Goal: Task Accomplishment & Management: Manage account settings

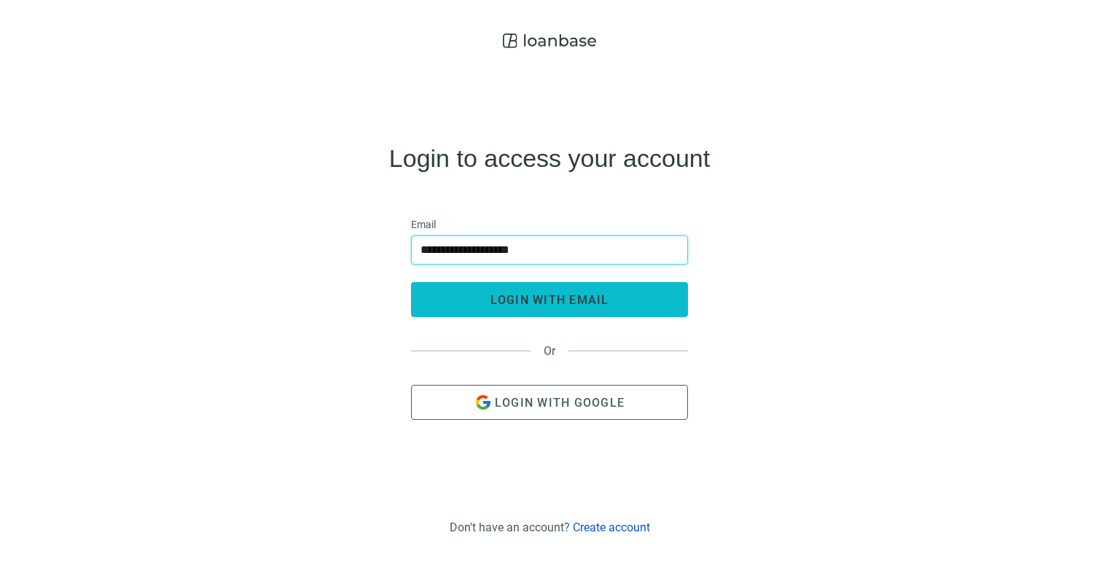
type input "**********"
click at [481, 293] on button "login with email" at bounding box center [549, 299] width 277 height 35
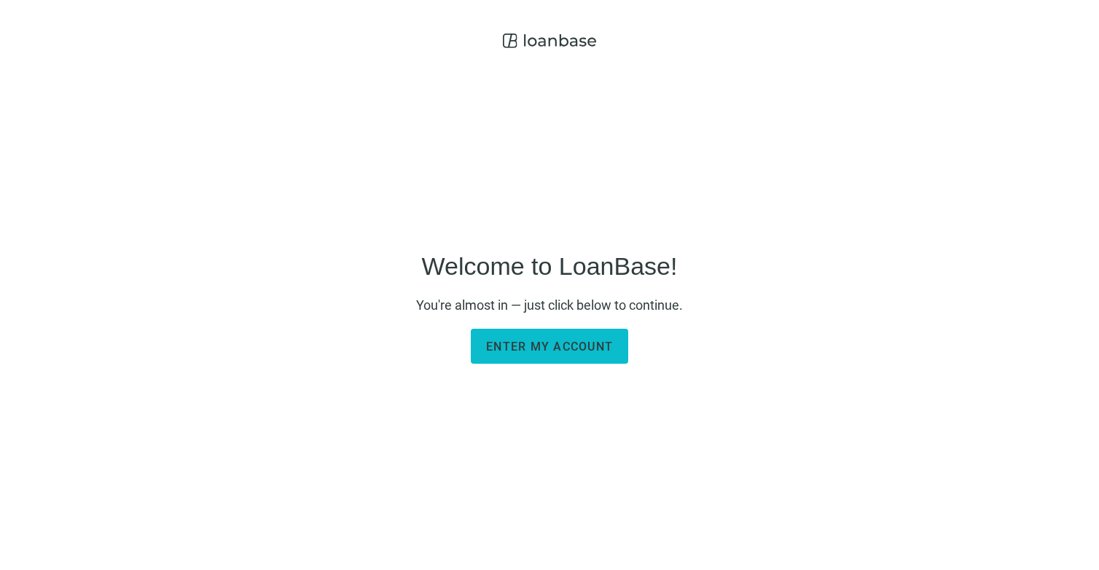
click at [578, 348] on span "Enter my account" at bounding box center [549, 346] width 127 height 14
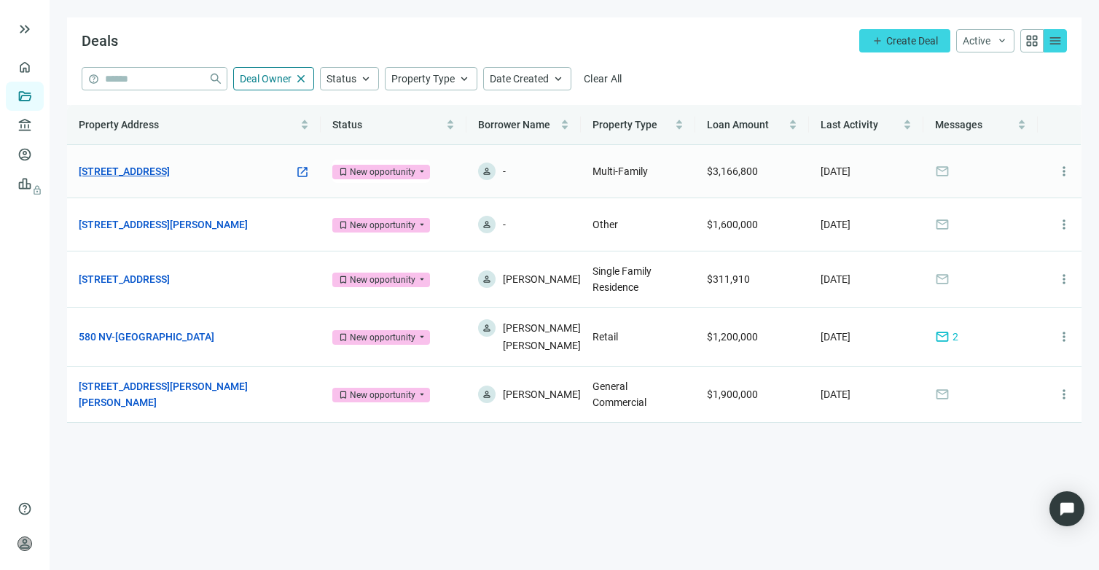
click at [170, 168] on link "[STREET_ADDRESS]" at bounding box center [124, 171] width 91 height 16
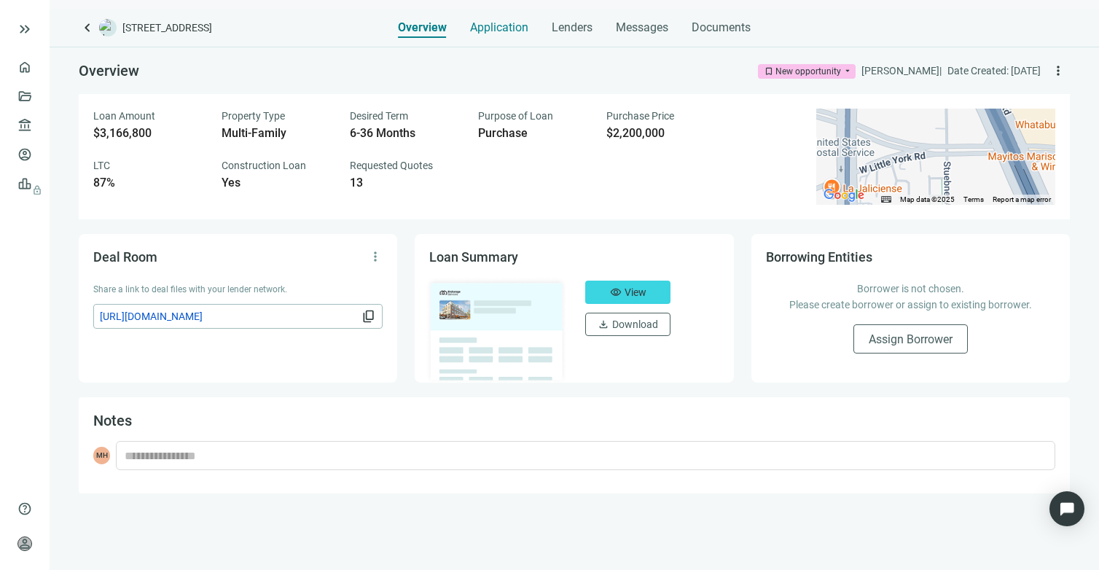
click at [498, 28] on span "Application" at bounding box center [499, 27] width 58 height 15
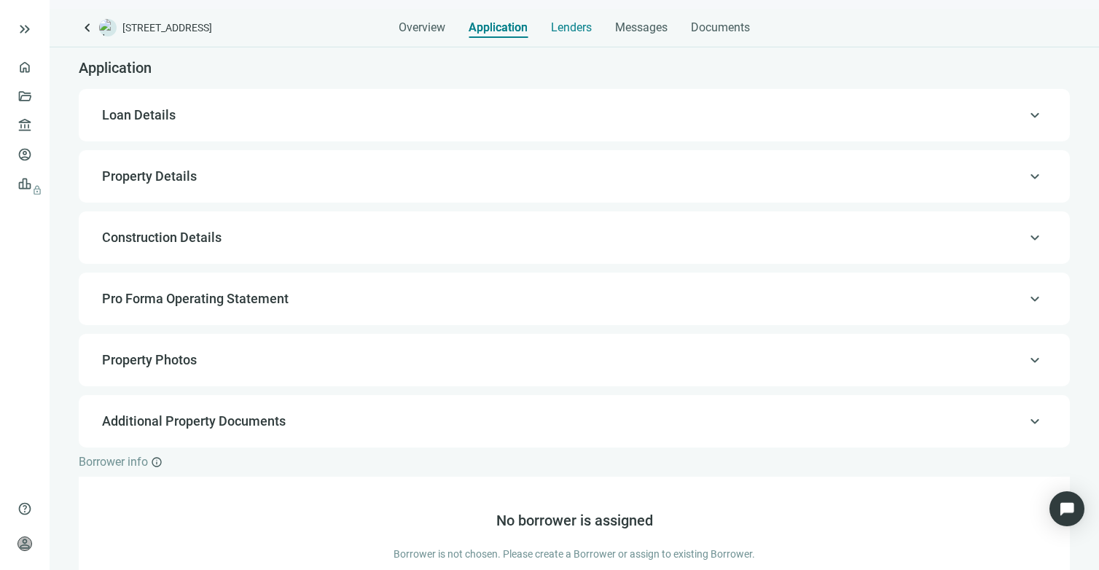
click at [578, 28] on span "Lenders" at bounding box center [571, 27] width 41 height 15
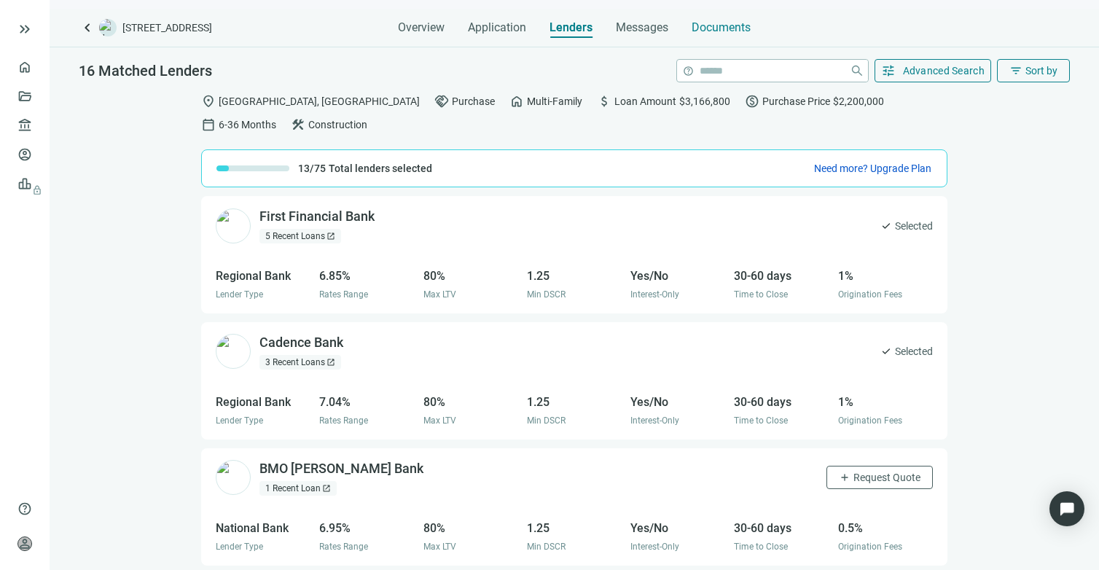
click at [701, 25] on span "Documents" at bounding box center [720, 27] width 59 height 15
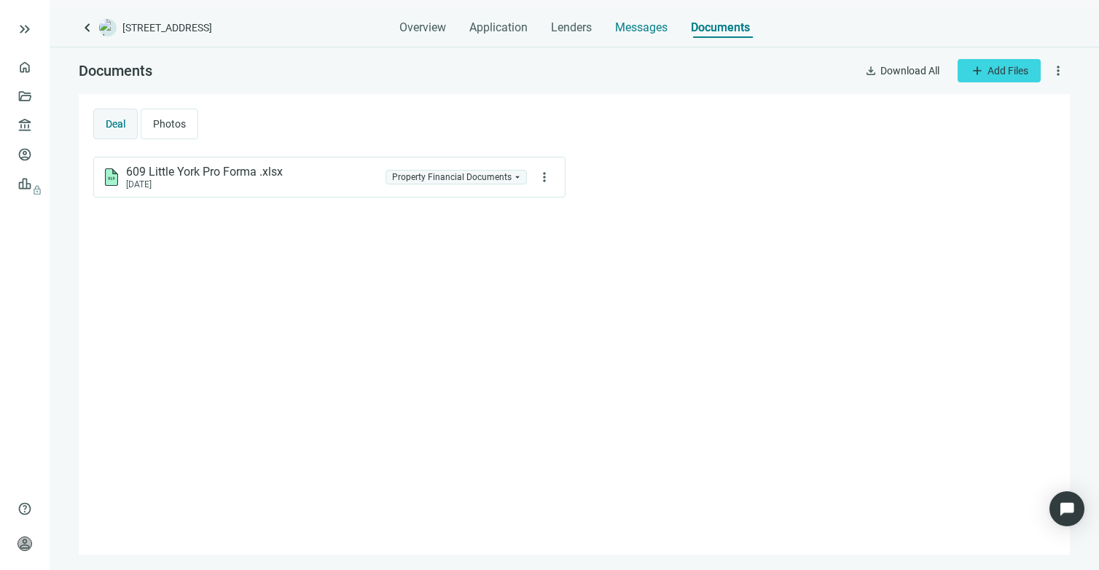
click at [640, 25] on span "Messages" at bounding box center [641, 27] width 52 height 14
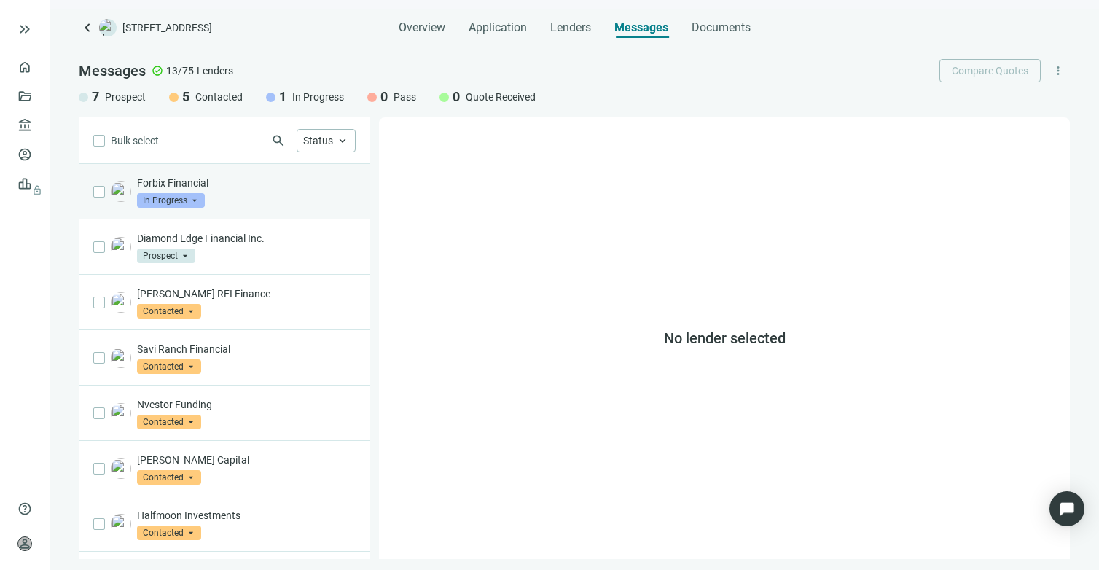
click at [177, 184] on p "Forbix Financial" at bounding box center [246, 183] width 219 height 15
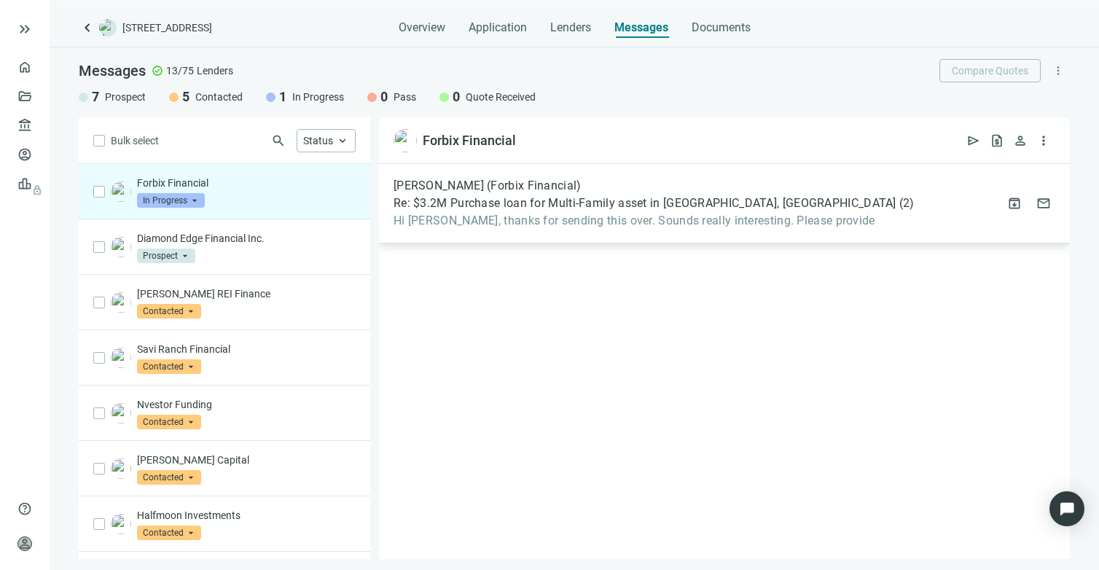
click at [604, 222] on span "Hi Mike, thanks for sending this over. Sounds really interesting. Please provide" at bounding box center [653, 220] width 521 height 15
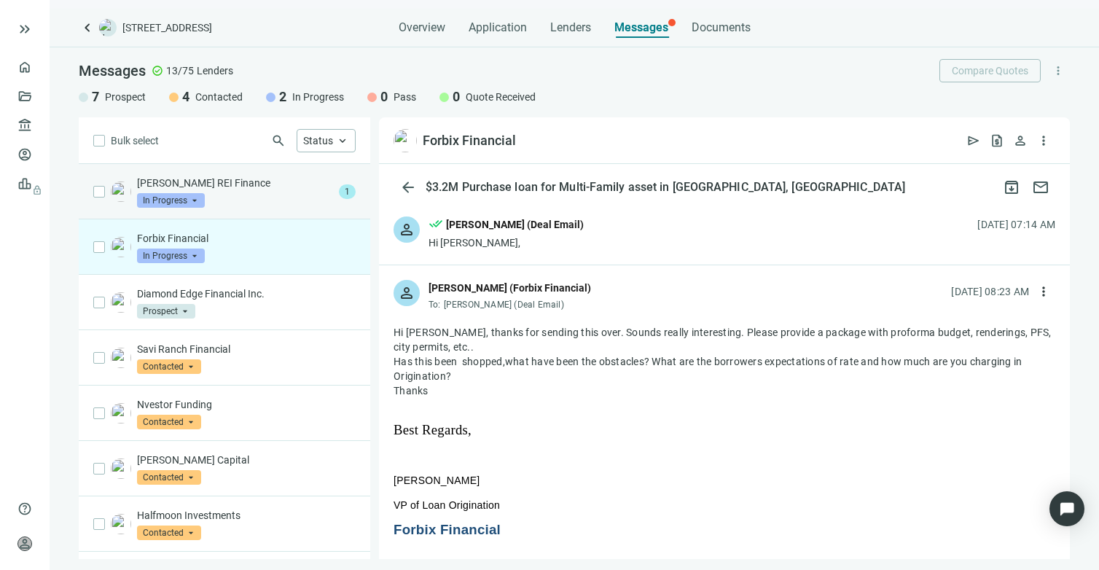
click at [195, 196] on span "In Progress" at bounding box center [171, 200] width 68 height 15
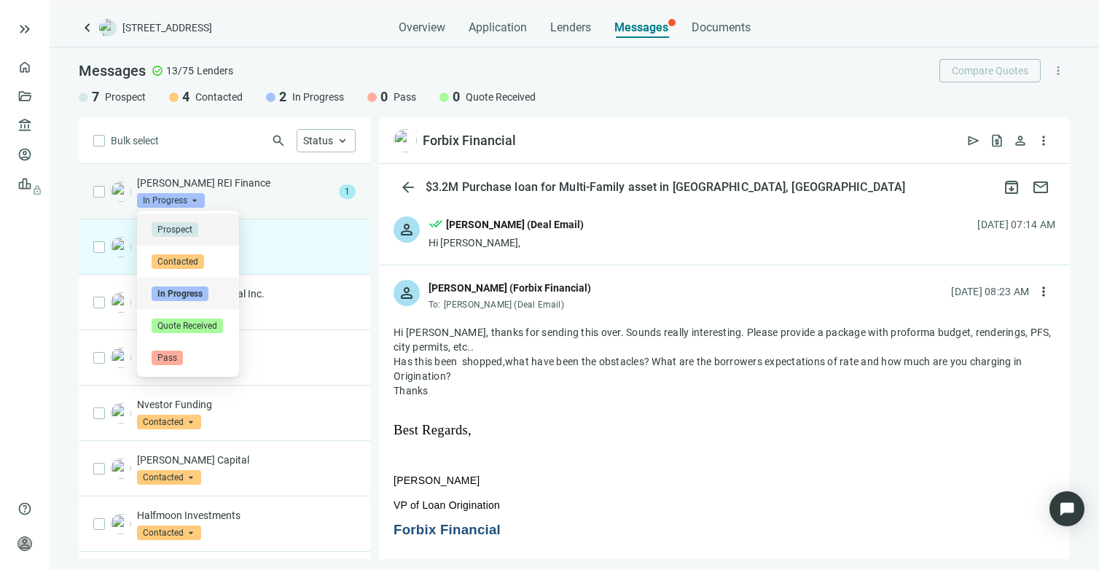
click at [227, 195] on div "Barnett REI Finance in_progress In Progress arrow_drop_down prospect contacted …" at bounding box center [235, 192] width 196 height 32
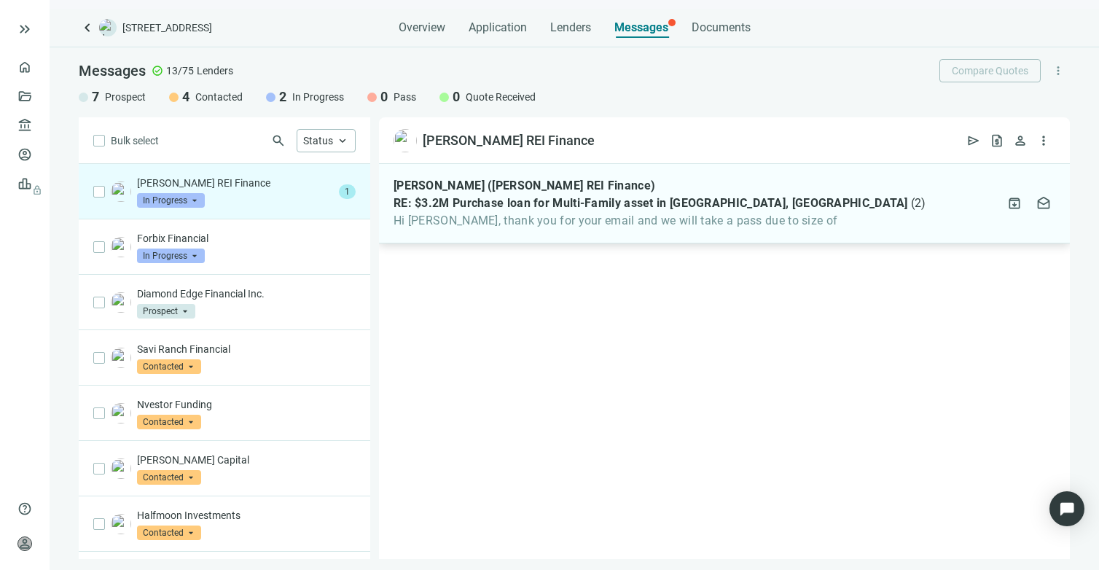
click at [438, 226] on span "Hi Mike, thank you for your email and we will take a pass due to size of" at bounding box center [659, 220] width 533 height 15
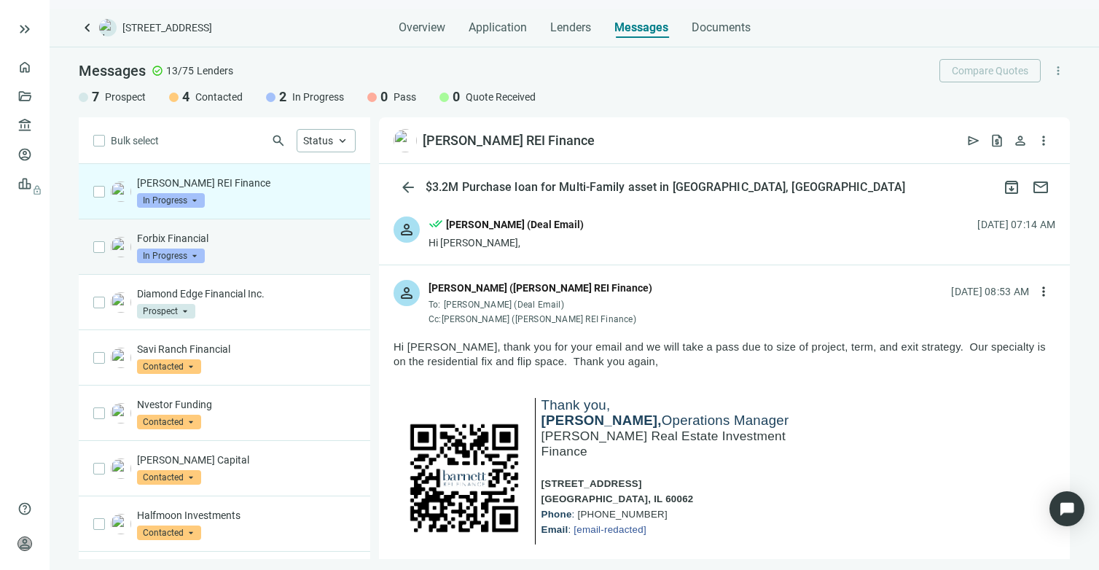
click at [167, 236] on p "Forbix Financial" at bounding box center [246, 238] width 219 height 15
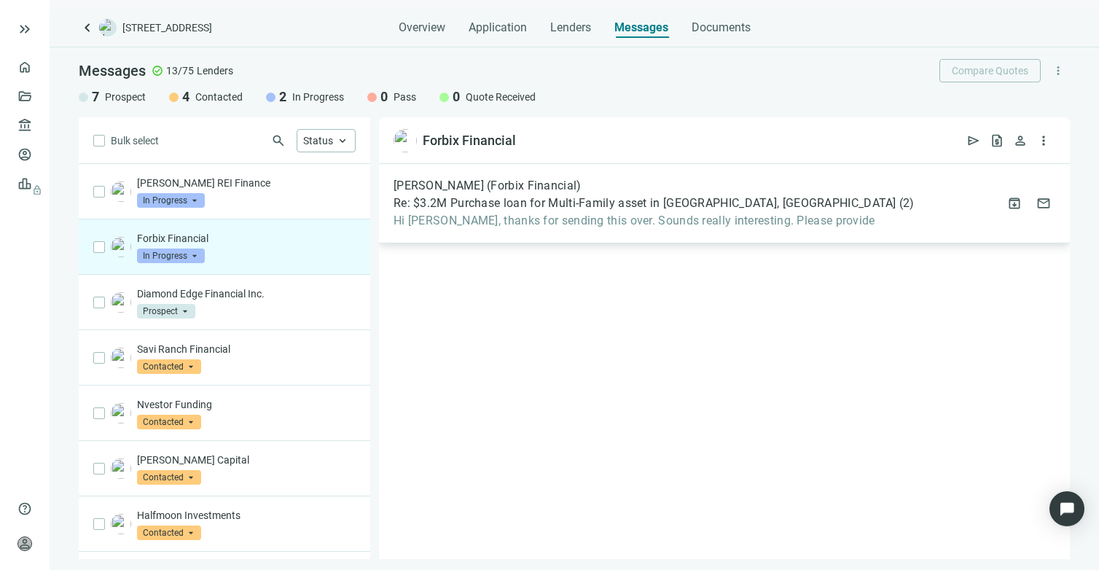
click at [541, 222] on span "Hi Mike, thanks for sending this over. Sounds really interesting. Please provide" at bounding box center [653, 220] width 521 height 15
